Goal: Task Accomplishment & Management: Complete application form

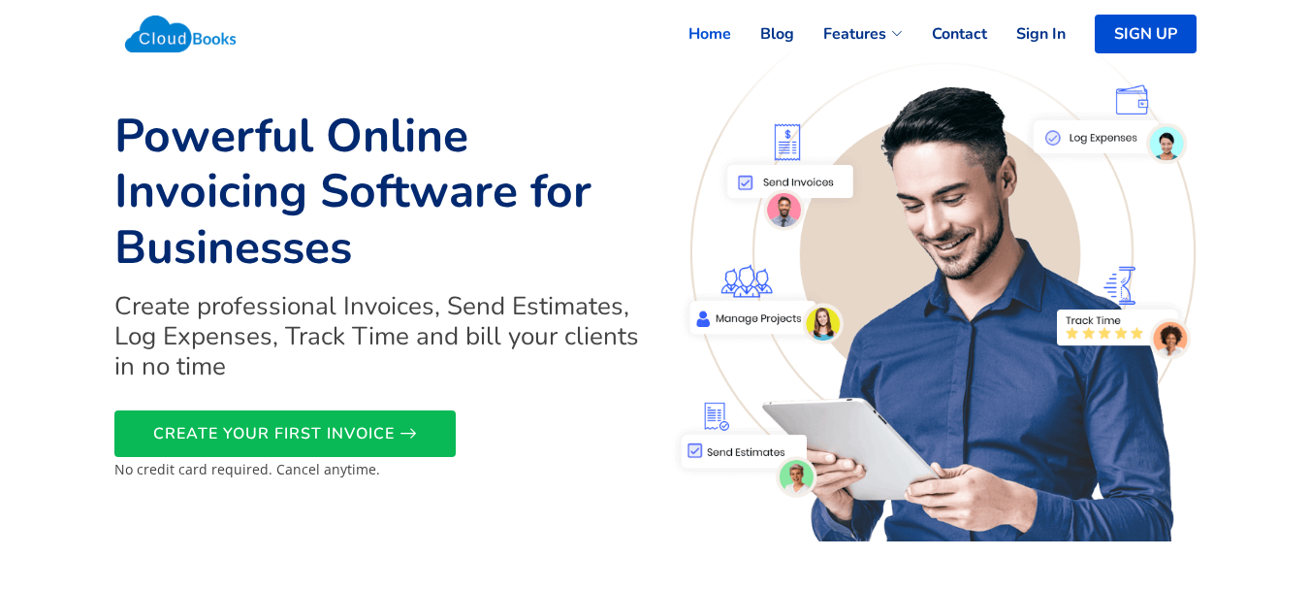
click at [1153, 22] on link "SIGN UP" at bounding box center [1146, 34] width 102 height 39
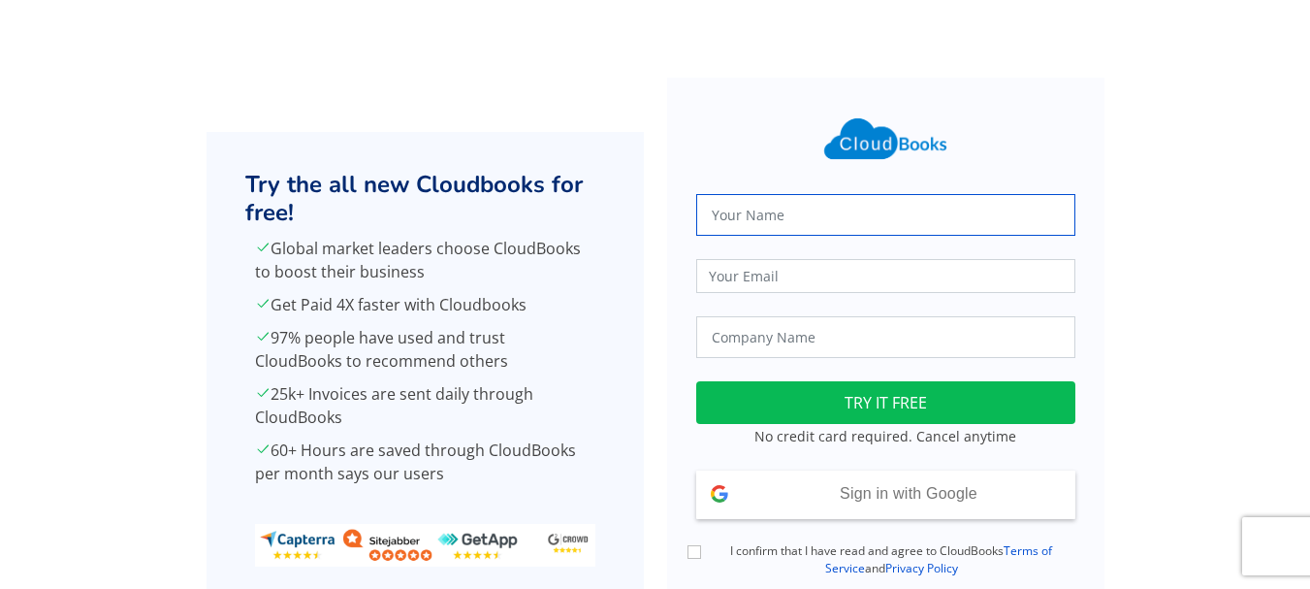
click at [747, 212] on input "text" at bounding box center [885, 215] width 379 height 42
type input "Abhishek Singh"
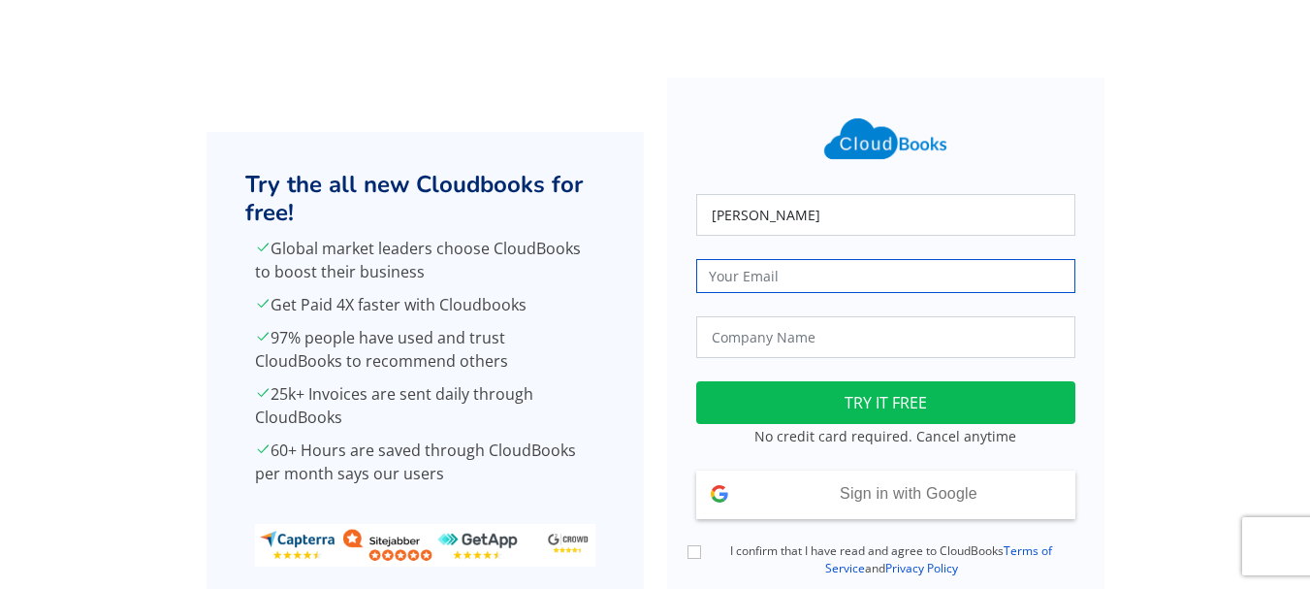
click at [752, 278] on input "email" at bounding box center [885, 276] width 379 height 34
type input "trueharvestfarm@gmail.com"
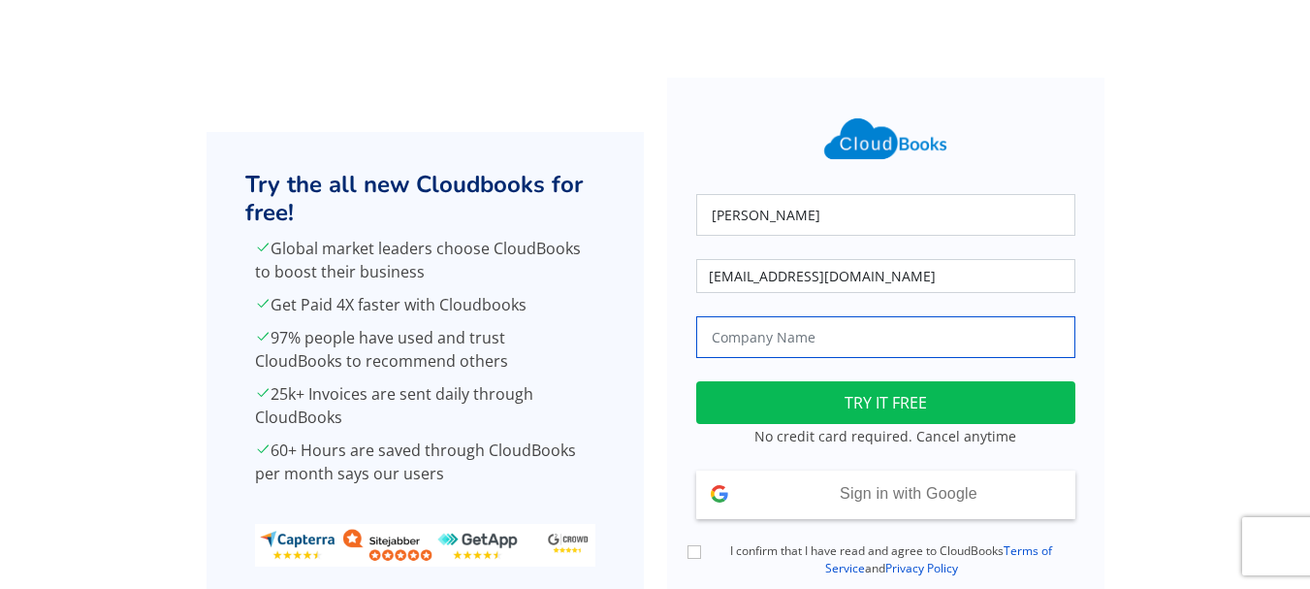
click at [789, 338] on input "text" at bounding box center [885, 337] width 379 height 42
type input "True Harvest Farms"
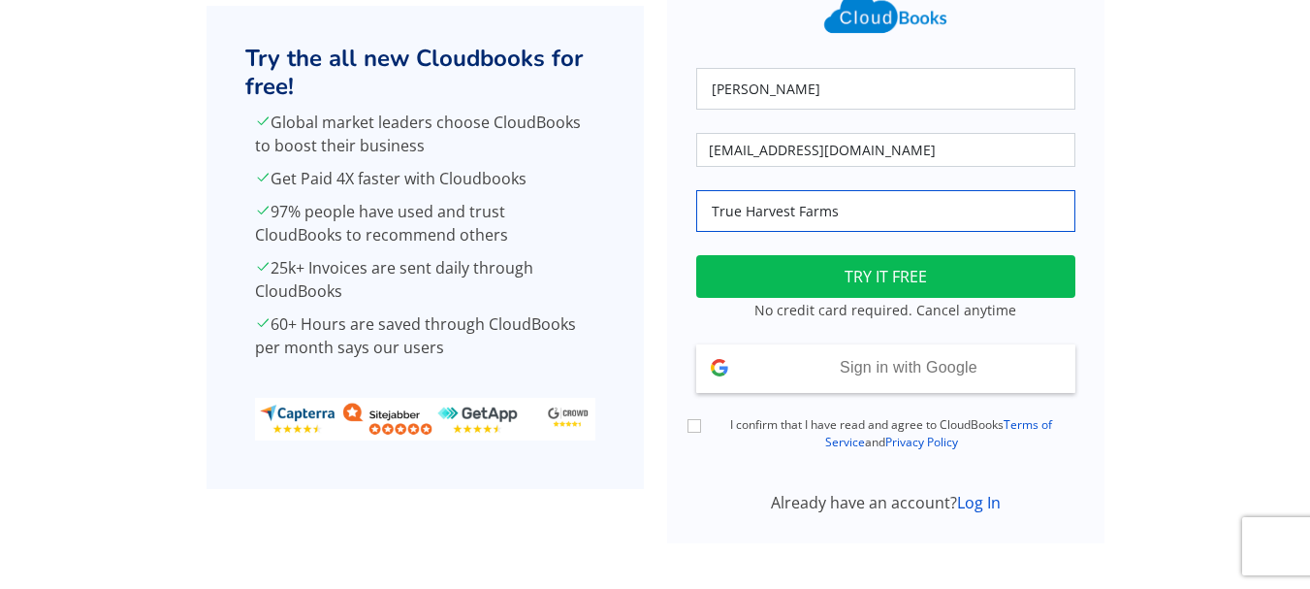
scroll to position [130, 0]
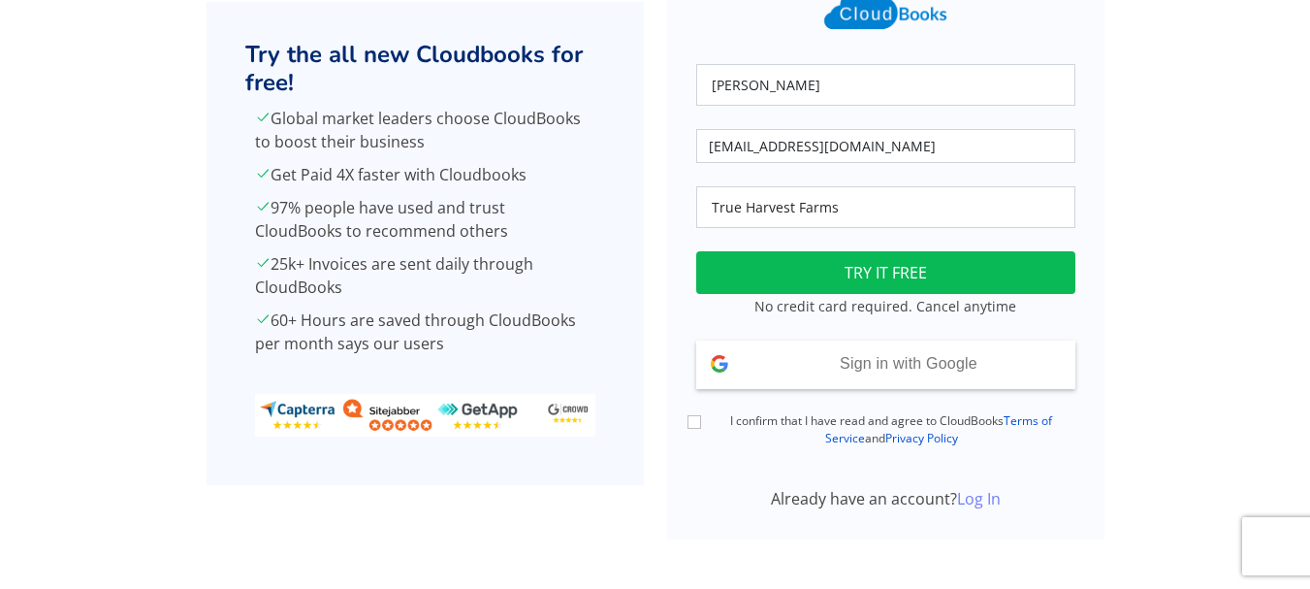
click at [990, 498] on link "Log In" at bounding box center [979, 498] width 44 height 21
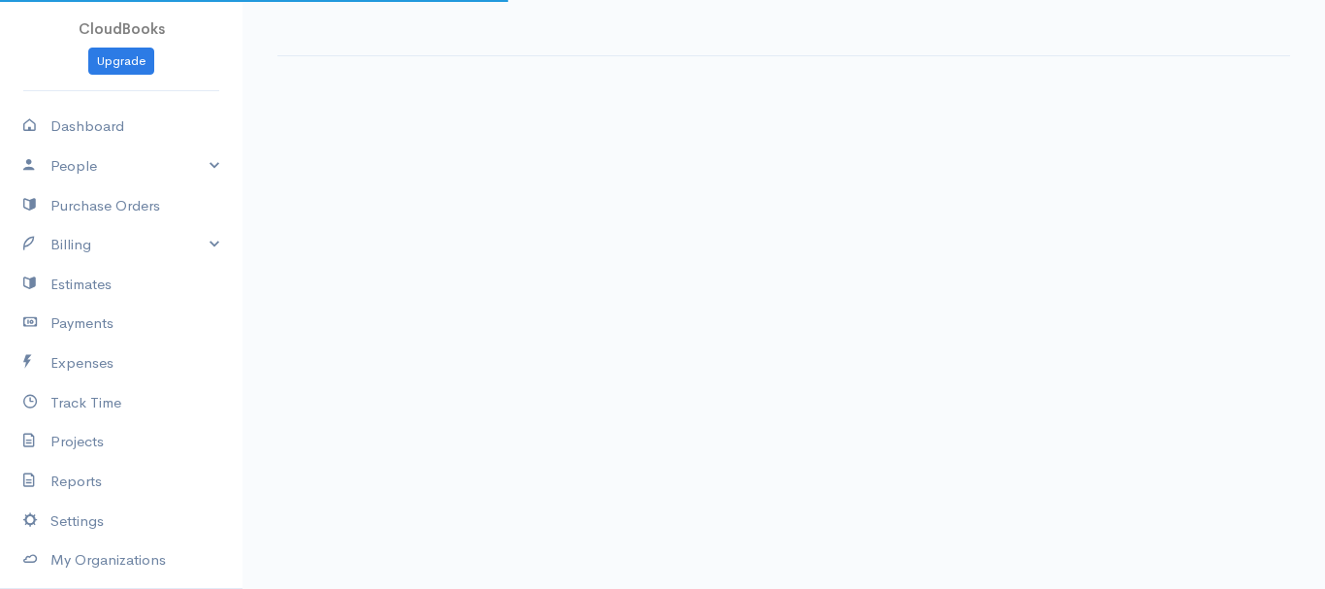
select select "365"
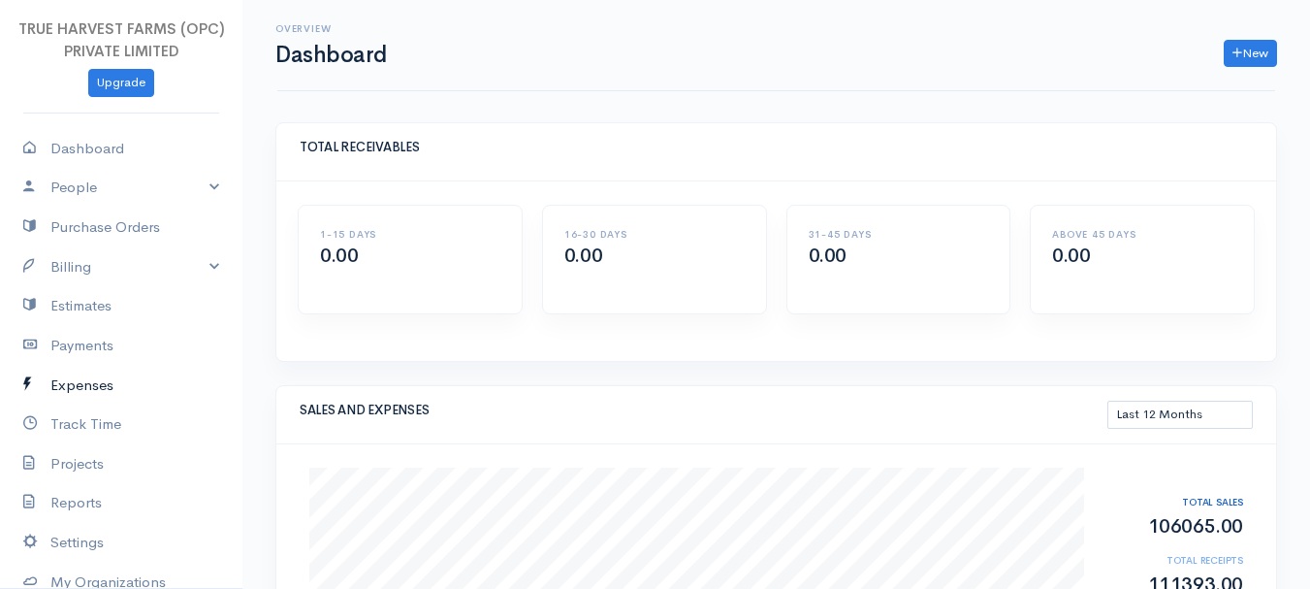
click at [98, 392] on link "Expenses" at bounding box center [121, 386] width 242 height 40
